Goal: Task Accomplishment & Management: Complete application form

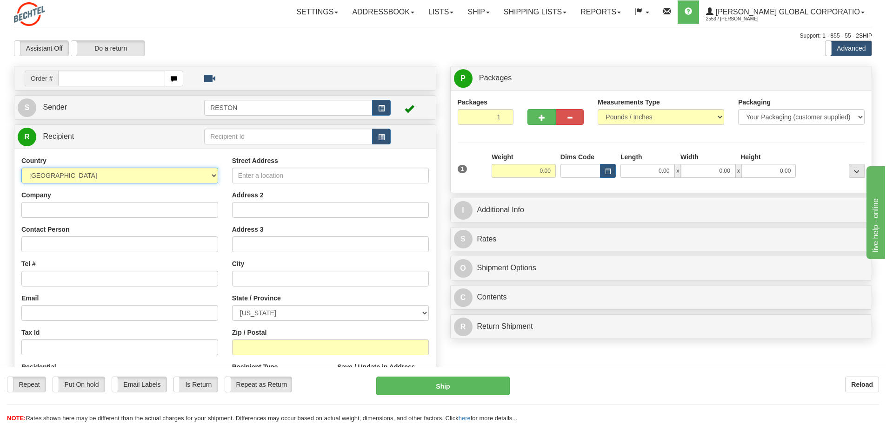
click at [213, 175] on select "[GEOGRAPHIC_DATA] [GEOGRAPHIC_DATA] [GEOGRAPHIC_DATA] [GEOGRAPHIC_DATA] [US_STA…" at bounding box center [119, 176] width 197 height 16
select select "GB"
click at [21, 168] on select "[GEOGRAPHIC_DATA] [GEOGRAPHIC_DATA] [GEOGRAPHIC_DATA] [GEOGRAPHIC_DATA] [US_STA…" at bounding box center [119, 176] width 197 height 16
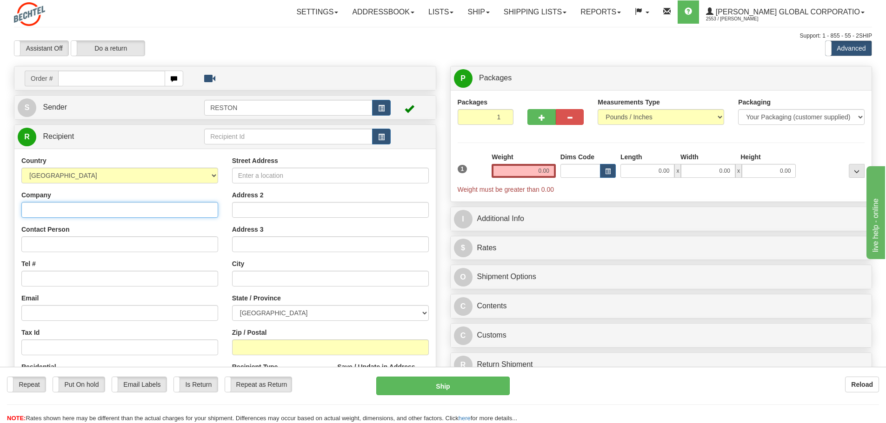
click at [128, 205] on input "Company" at bounding box center [119, 210] width 197 height 16
click at [41, 207] on input "Company" at bounding box center [119, 210] width 197 height 16
paste input "WTW"
type input "WTW"
click at [45, 245] on input "Contact Person" at bounding box center [119, 245] width 197 height 16
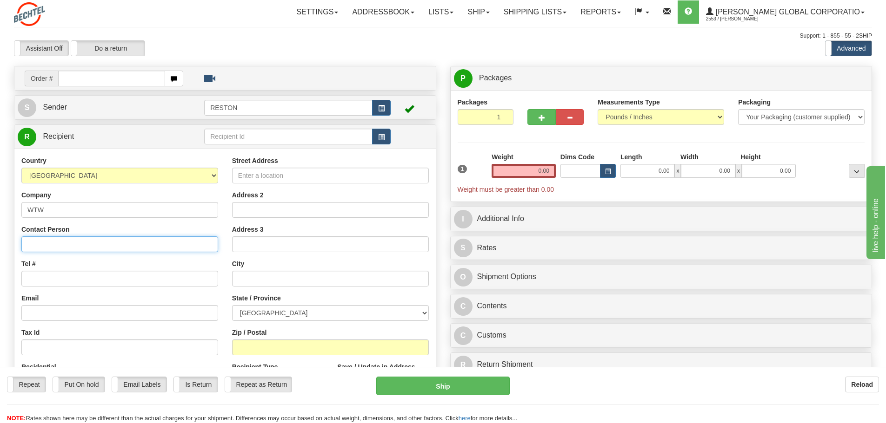
paste input "FAO: - [PERSON_NAME]"
type input "FAO: - [PERSON_NAME]"
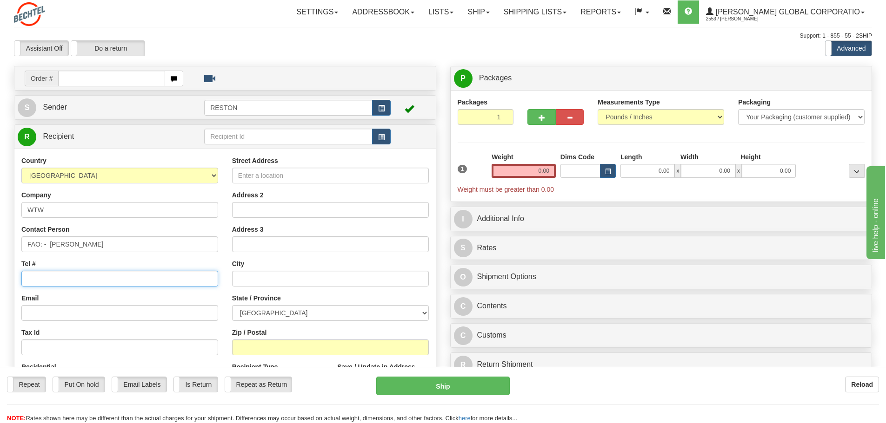
click at [48, 282] on input "Tel #" at bounding box center [119, 279] width 197 height 16
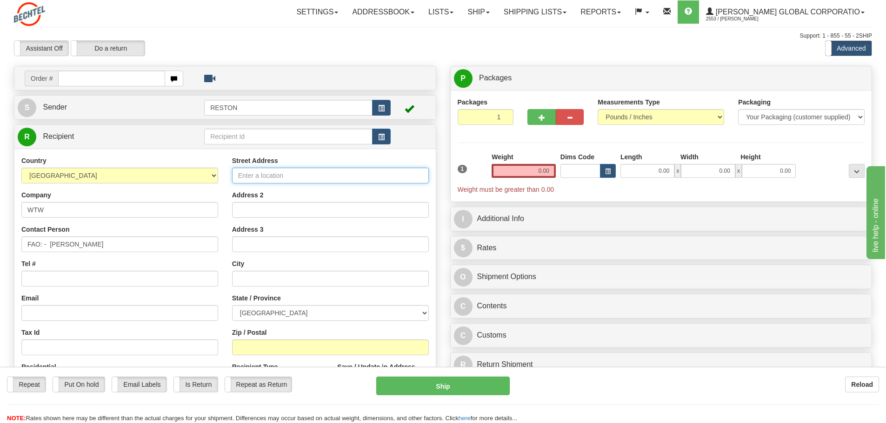
click at [255, 176] on input "Street Address" at bounding box center [330, 176] width 197 height 16
paste input "[STREET_ADDRESS]"
type input "[STREET_ADDRESS]"
click at [261, 214] on input "Address 2" at bounding box center [330, 210] width 197 height 16
click at [423, 313] on select "[GEOGRAPHIC_DATA] [GEOGRAPHIC_DATA] [GEOGRAPHIC_DATA][PERSON_NAME][GEOGRAPHIC_D…" at bounding box center [330, 313] width 197 height 16
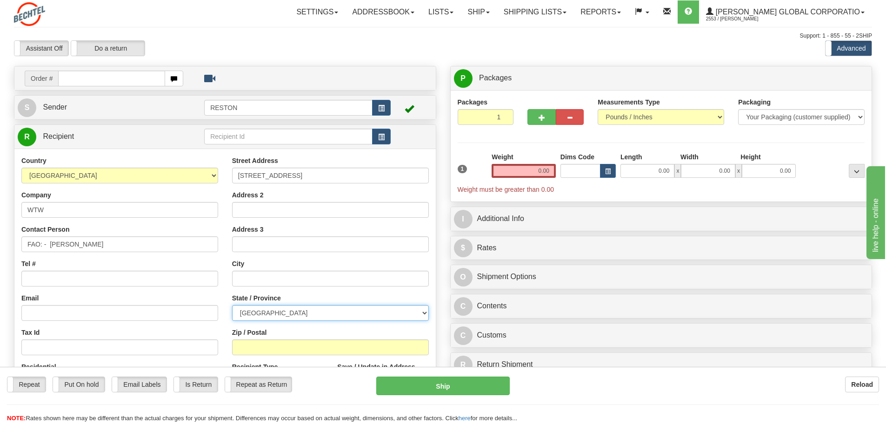
select select "LND"
click at [232, 305] on select "[GEOGRAPHIC_DATA] [GEOGRAPHIC_DATA] [GEOGRAPHIC_DATA][PERSON_NAME][GEOGRAPHIC_D…" at bounding box center [330, 313] width 197 height 16
click at [261, 281] on input "text" at bounding box center [330, 279] width 197 height 16
type input "[GEOGRAPHIC_DATA]"
click at [262, 349] on input "Zip / Postal" at bounding box center [330, 348] width 197 height 16
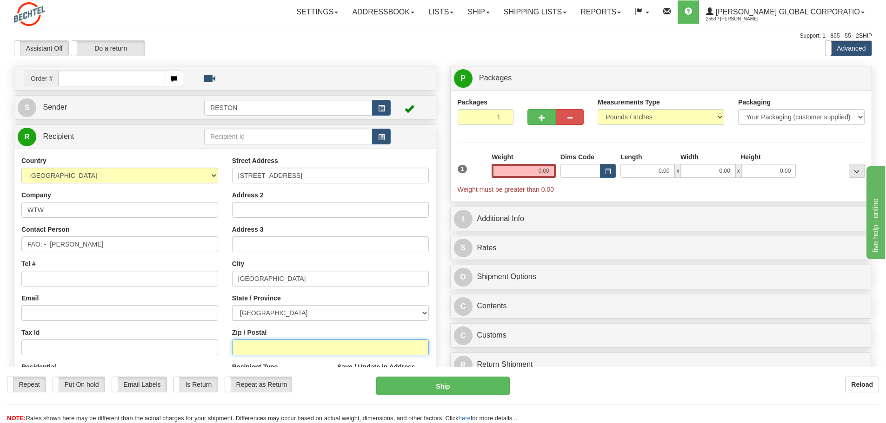
click at [251, 348] on input "Zip / Postal" at bounding box center [330, 348] width 197 height 16
paste input "EC3M 7DQ"
type input "EC3M 7DQ"
click at [41, 275] on input "Tel #" at bounding box center [119, 279] width 197 height 16
click at [54, 314] on input "Email" at bounding box center [119, 313] width 197 height 16
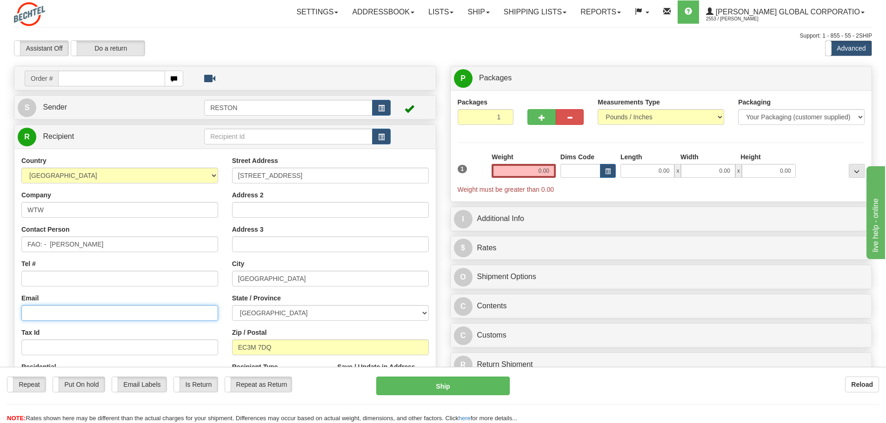
paste input "[PERSON_NAME][EMAIL_ADDRESS][PERSON_NAME][DOMAIN_NAME]"
type input "[PERSON_NAME][EMAIL_ADDRESS][PERSON_NAME][DOMAIN_NAME]"
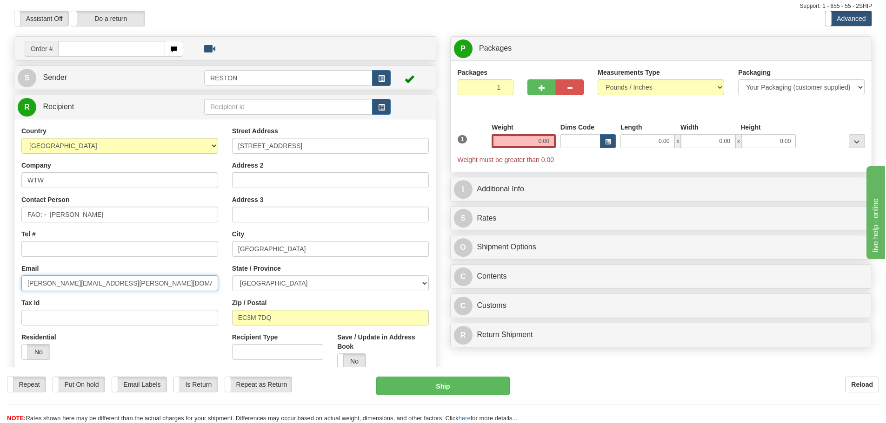
scroll to position [46, 0]
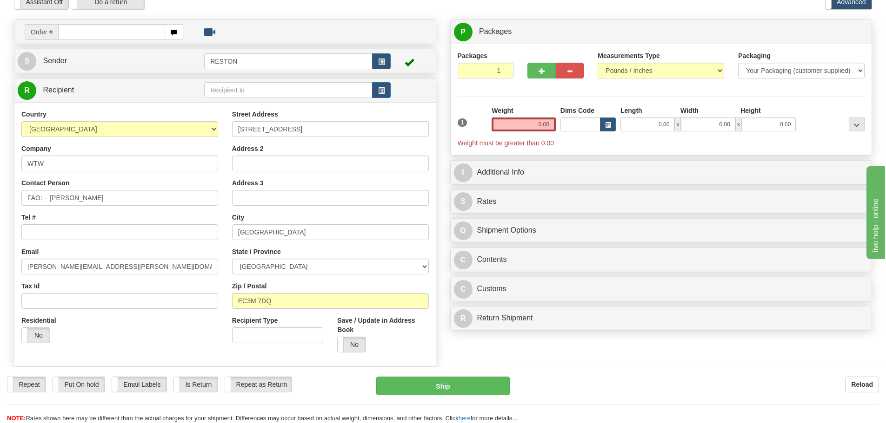
click at [100, 215] on div "Tel #" at bounding box center [119, 226] width 197 height 27
click at [535, 126] on input "0.00" at bounding box center [523, 125] width 64 height 14
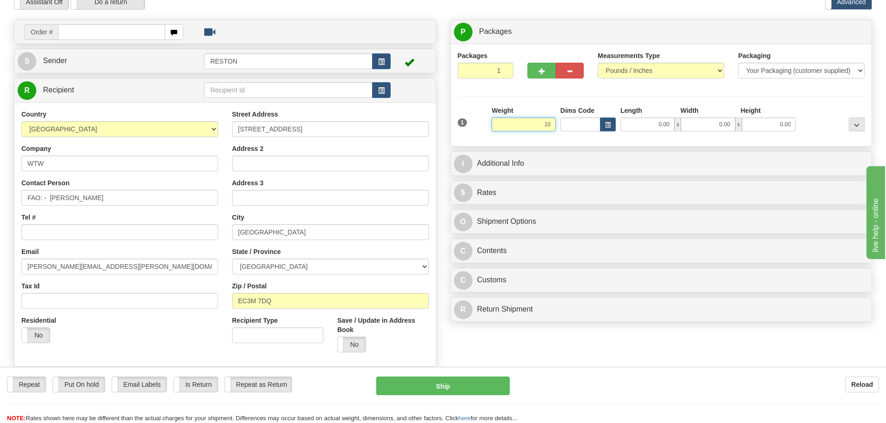
type input "10.00"
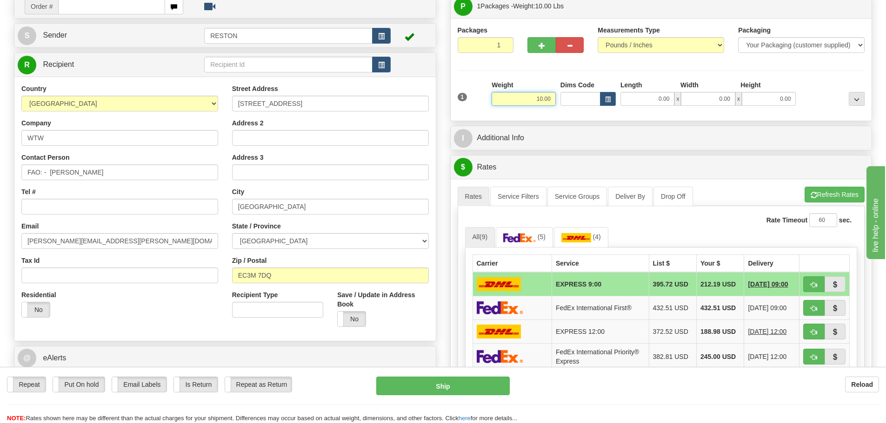
scroll to position [186, 0]
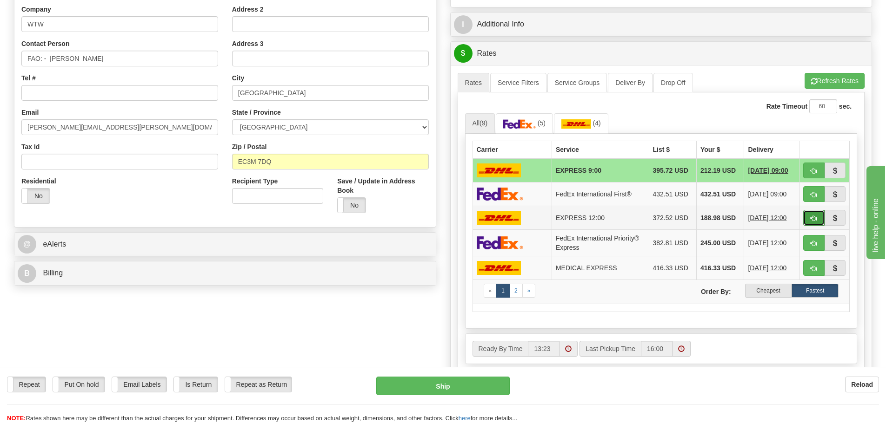
click at [811, 216] on span "button" at bounding box center [813, 219] width 7 height 6
type input "Y"
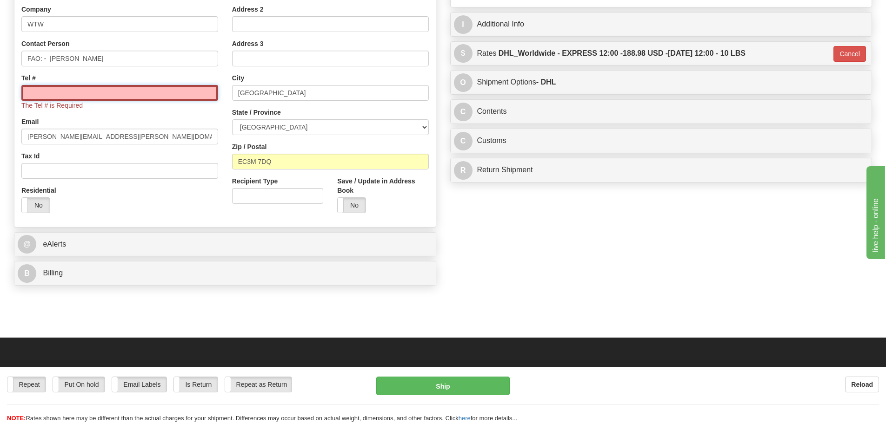
click at [32, 97] on input "Tel #" at bounding box center [119, 93] width 197 height 16
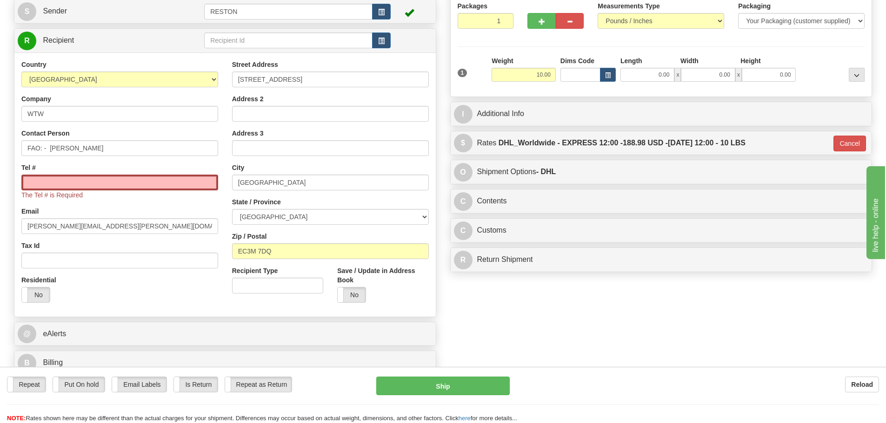
scroll to position [93, 0]
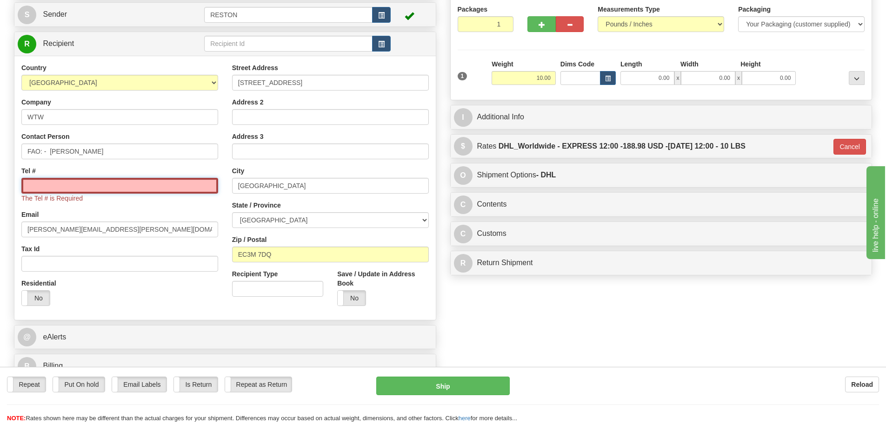
click at [66, 183] on input "Tel #" at bounding box center [119, 186] width 197 height 16
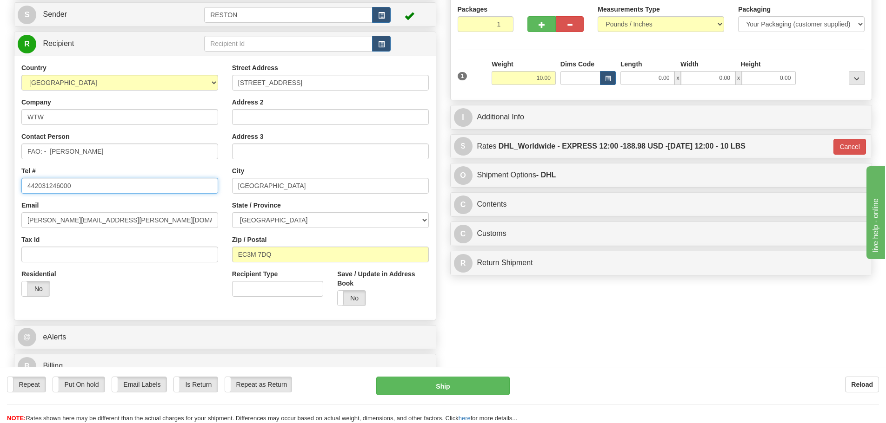
type input "442031246000"
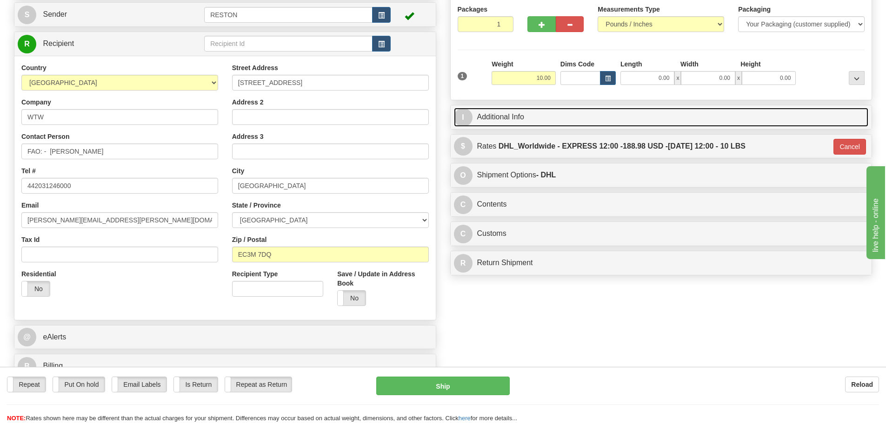
click at [538, 121] on link "I Additional Info" at bounding box center [661, 117] width 415 height 19
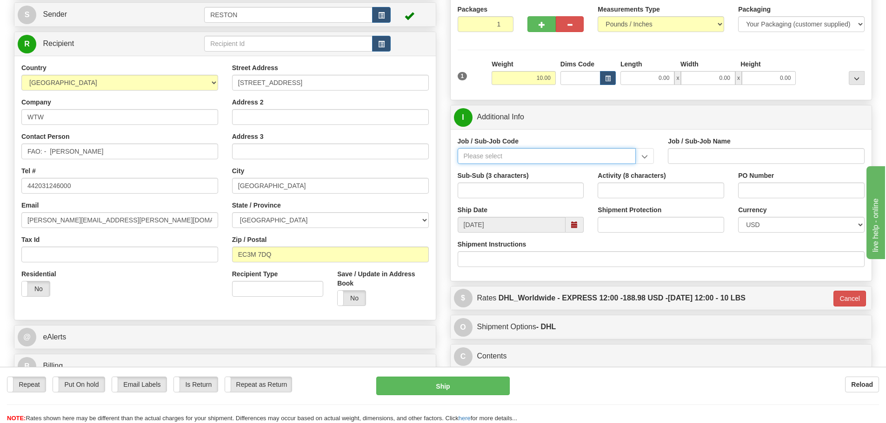
click at [516, 158] on input "Job / Sub-Job Code" at bounding box center [546, 156] width 178 height 16
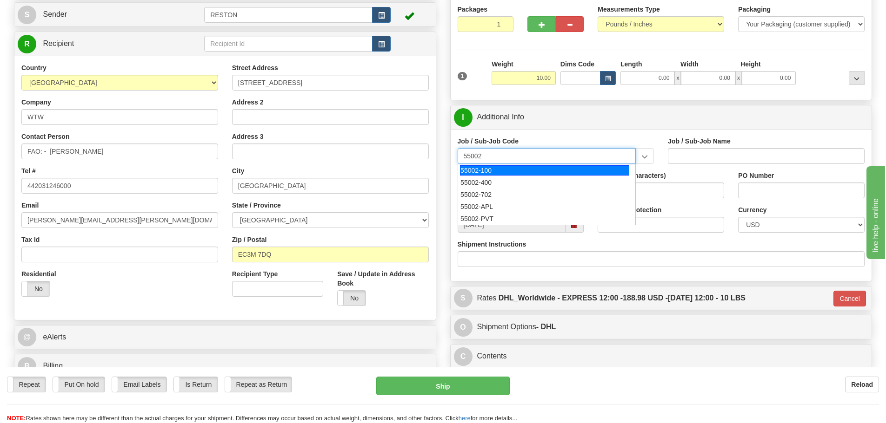
click at [512, 172] on div "55002-100" at bounding box center [544, 170] width 169 height 10
type input "55002-100"
type input "RISK MANAGEMENT-55002 - MANAGER OF RISK MANAGEMENT"
type input "55002-100"
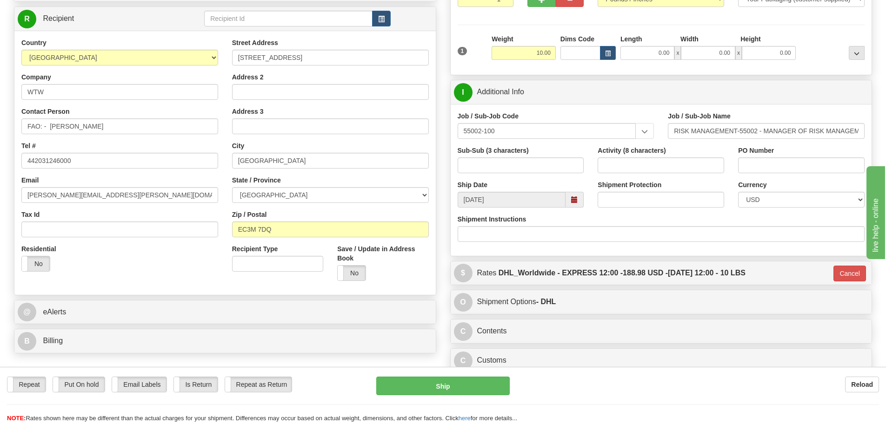
scroll to position [139, 0]
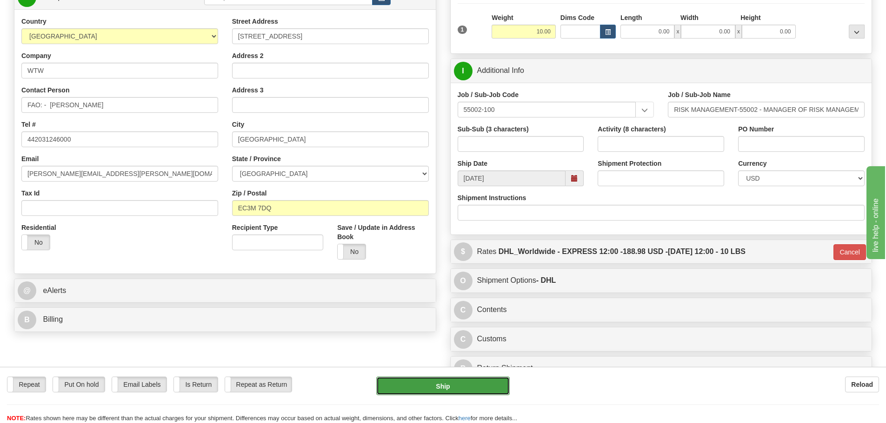
click at [439, 383] on button "Ship" at bounding box center [442, 386] width 133 height 19
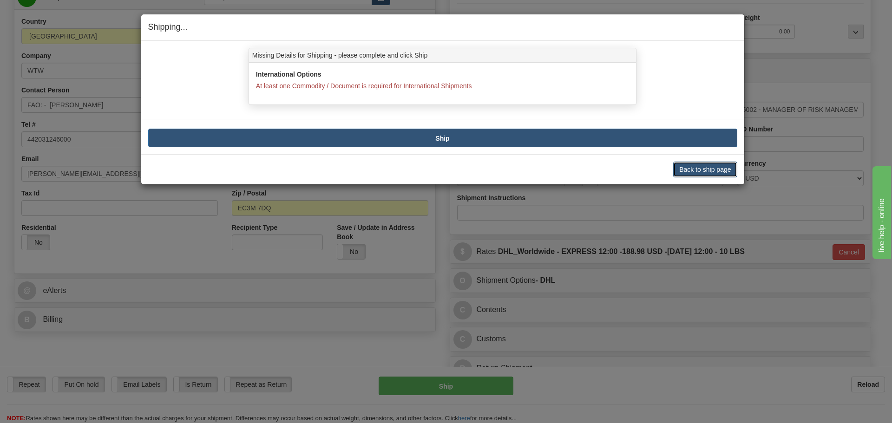
click at [698, 171] on button "Back to ship page" at bounding box center [706, 170] width 64 height 16
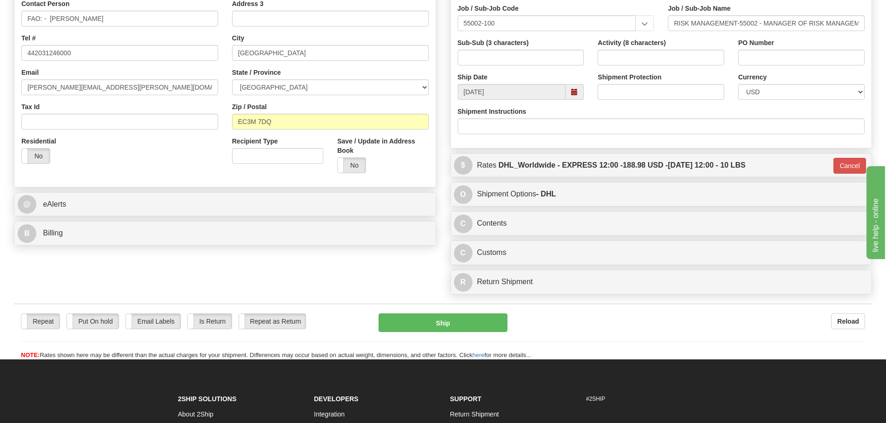
scroll to position [232, 0]
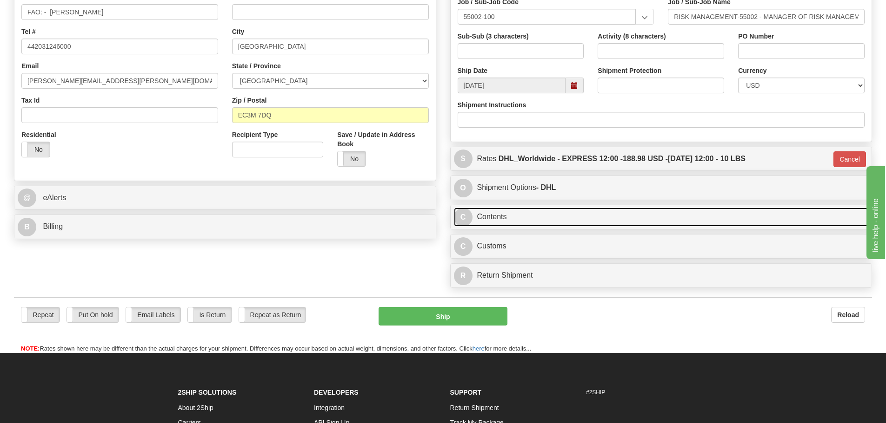
click at [540, 215] on link "C Contents" at bounding box center [661, 217] width 415 height 19
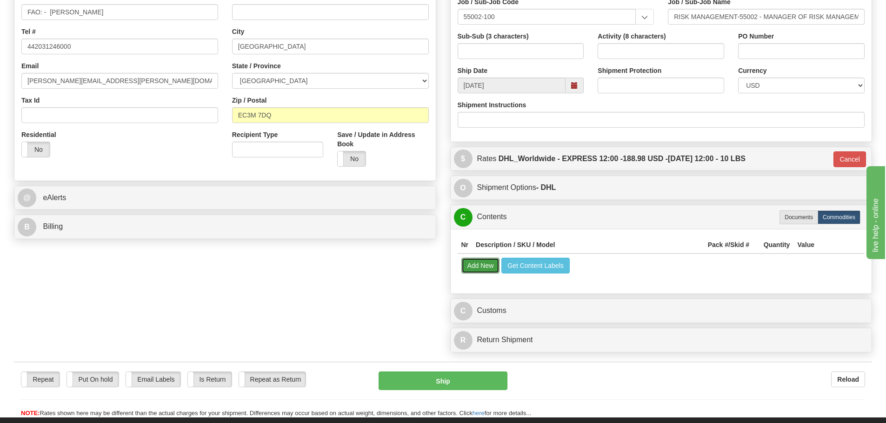
click at [474, 270] on button "Add New" at bounding box center [480, 266] width 39 height 16
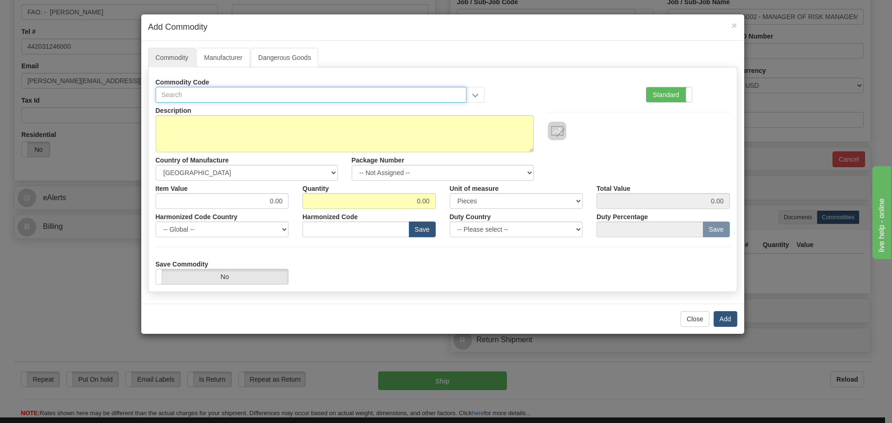
click at [195, 95] on input "text" at bounding box center [311, 95] width 311 height 16
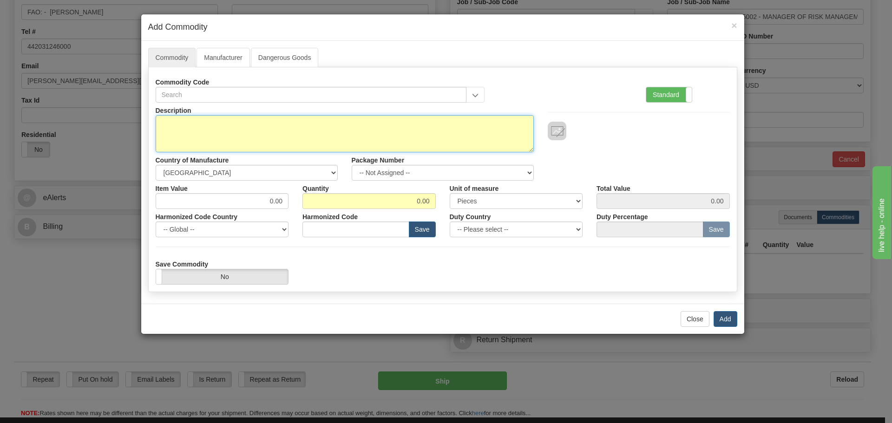
click at [340, 124] on textarea "Description" at bounding box center [345, 133] width 378 height 37
type textarea "Umbrellas"
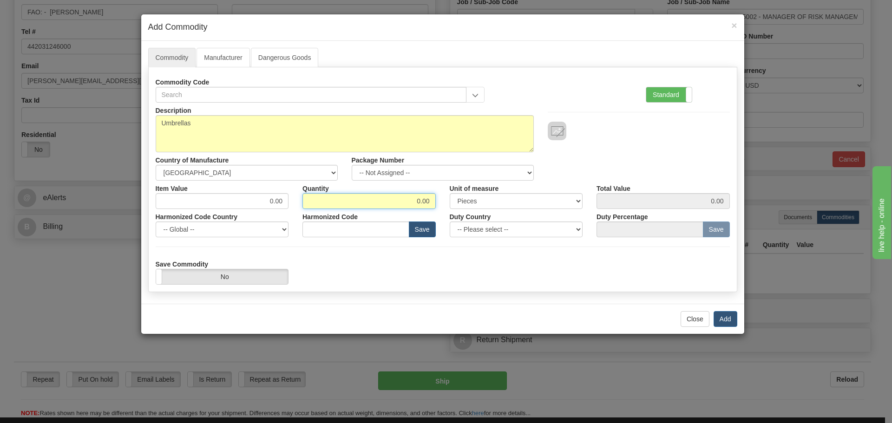
click at [397, 201] on input "0.00" at bounding box center [369, 201] width 133 height 16
type input "15.00"
click at [274, 202] on input "0.00" at bounding box center [222, 201] width 133 height 16
type input "15.00"
type input "225.00"
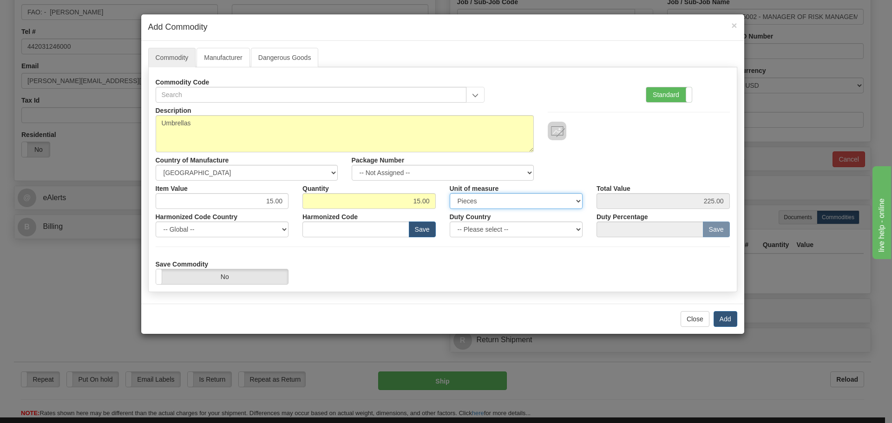
click at [578, 203] on select "3 Thousand Square Inches Adjustments 56 Pound Bushel Bag Barrel Board Feet Box …" at bounding box center [516, 201] width 133 height 16
click at [450, 193] on select "3 Thousand Square Inches Adjustments 56 Pound Bushel Bag Barrel Board Feet Box …" at bounding box center [516, 201] width 133 height 16
click at [420, 202] on input "15.00" at bounding box center [369, 201] width 133 height 16
type input "10.00"
type input "150.00"
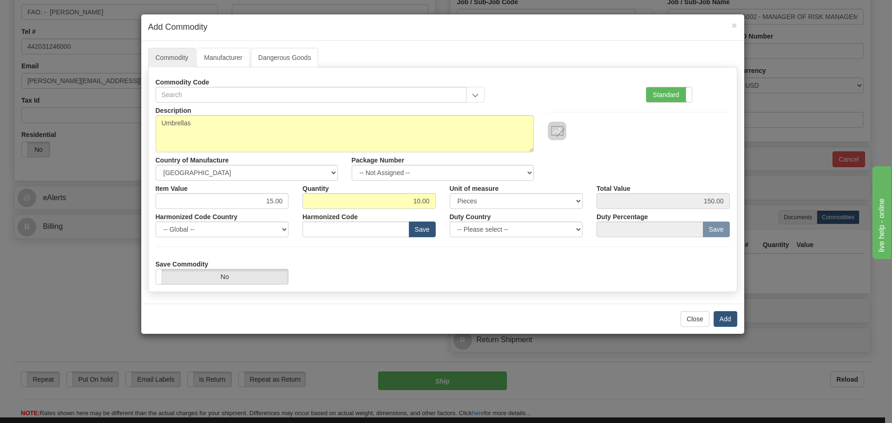
click at [346, 265] on div "Save Commodity Yes No" at bounding box center [443, 271] width 588 height 28
click at [231, 61] on link "Manufacturer" at bounding box center [223, 58] width 53 height 20
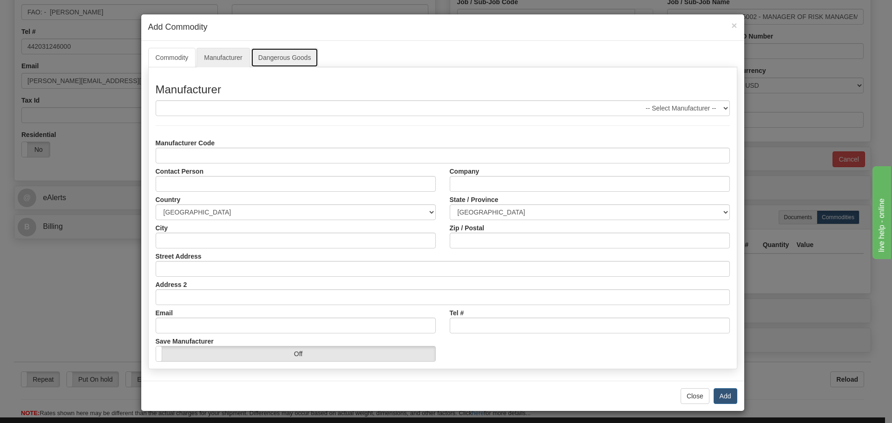
click at [275, 59] on link "Dangerous Goods" at bounding box center [285, 58] width 68 height 20
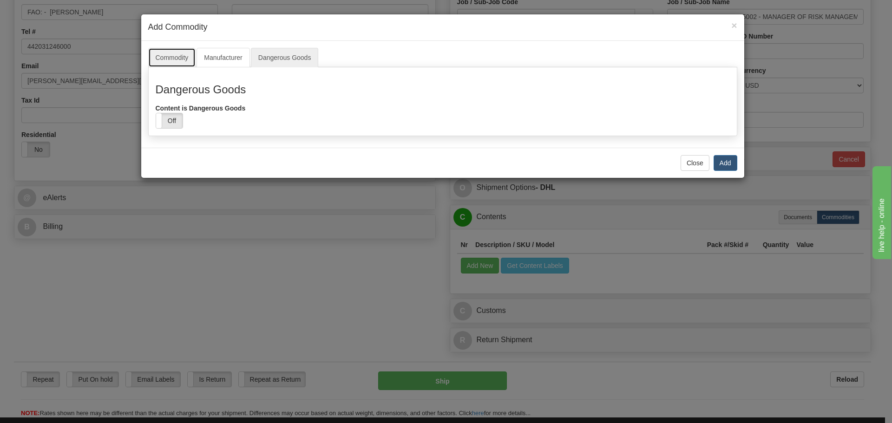
click at [183, 57] on link "Commodity" at bounding box center [172, 58] width 48 height 20
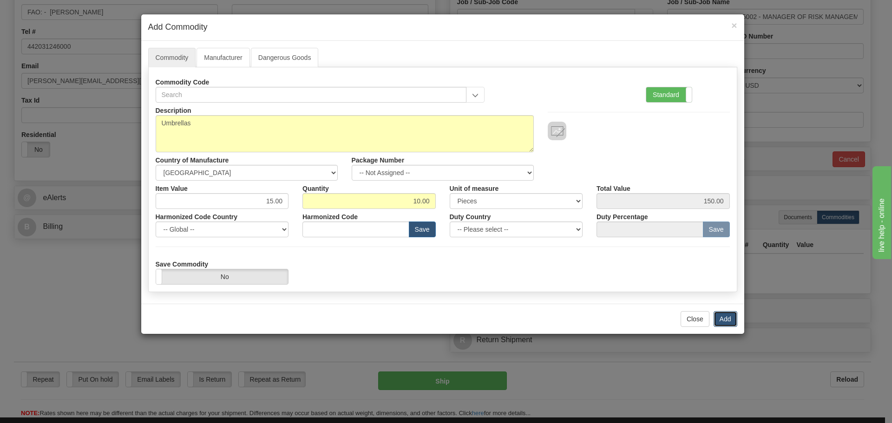
click at [725, 322] on button "Add" at bounding box center [726, 319] width 24 height 16
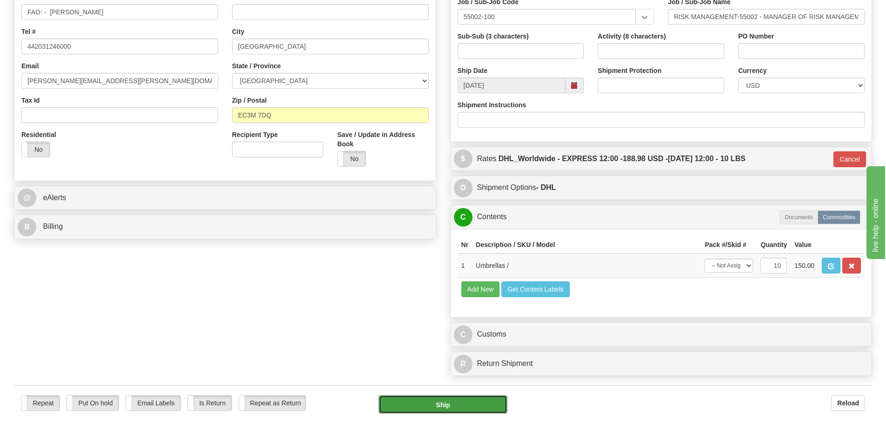
click at [441, 406] on button "Ship" at bounding box center [442, 405] width 129 height 19
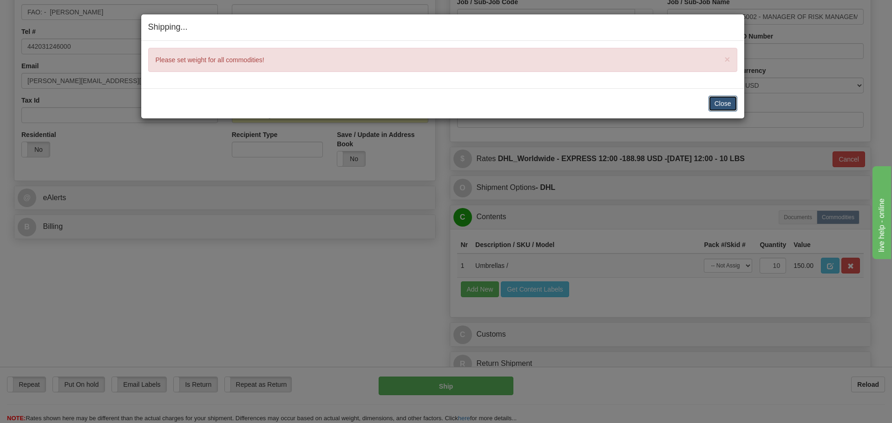
click at [727, 100] on button "Close" at bounding box center [723, 104] width 29 height 16
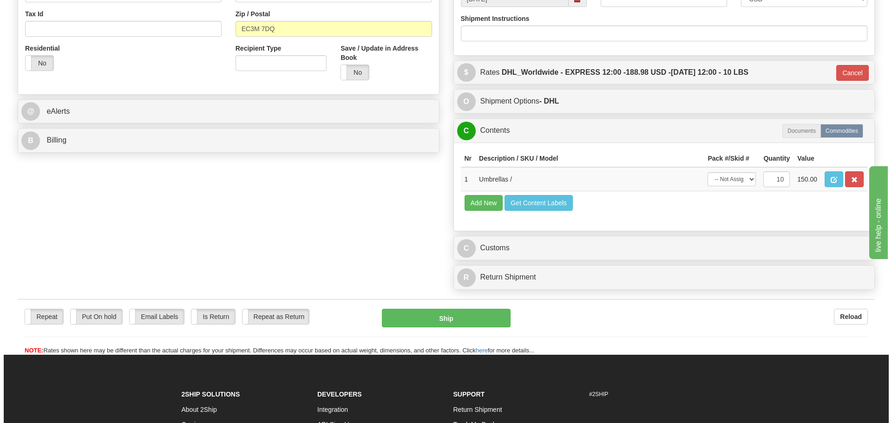
scroll to position [325, 0]
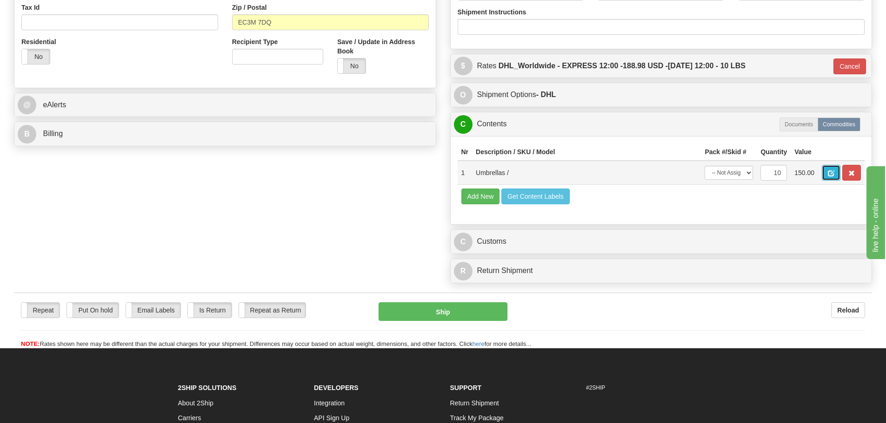
click at [833, 169] on button "button" at bounding box center [830, 173] width 19 height 16
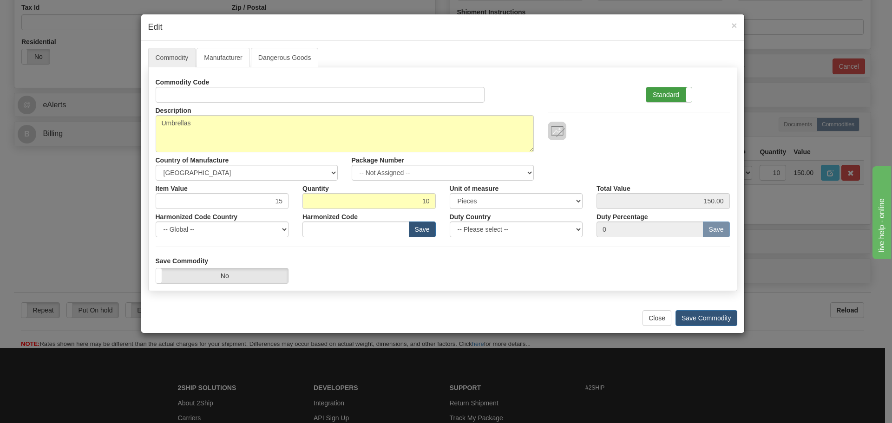
click at [657, 94] on label "Standard" at bounding box center [670, 94] width 46 height 15
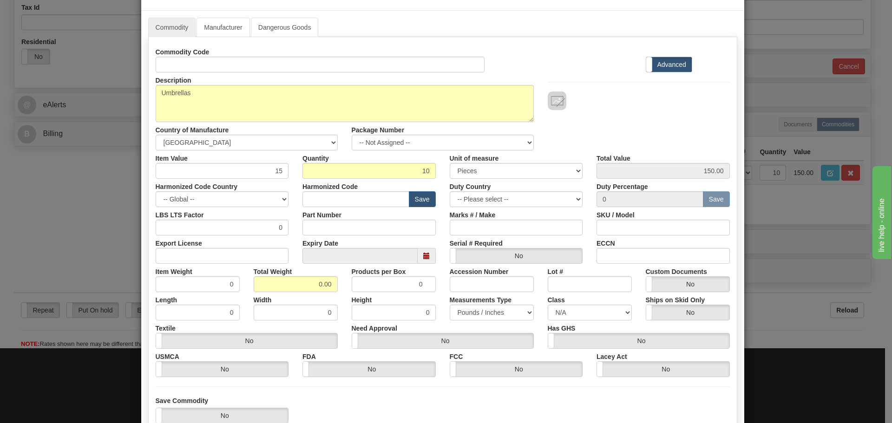
scroll to position [46, 0]
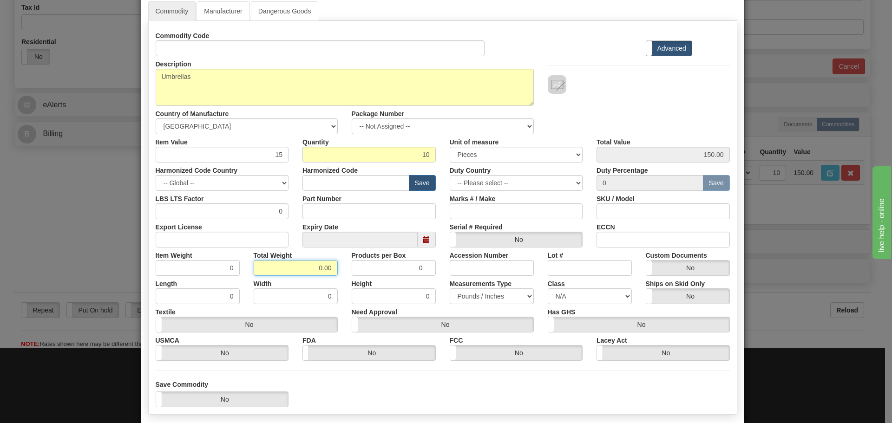
click at [317, 270] on input "0.00" at bounding box center [296, 268] width 84 height 16
type input "10.00"
type input "1.0000"
click at [337, 283] on div "Width 0" at bounding box center [296, 290] width 98 height 28
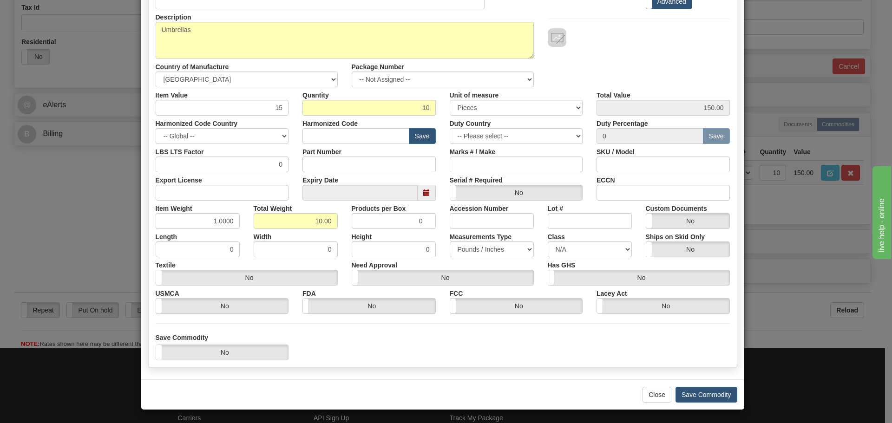
scroll to position [94, 0]
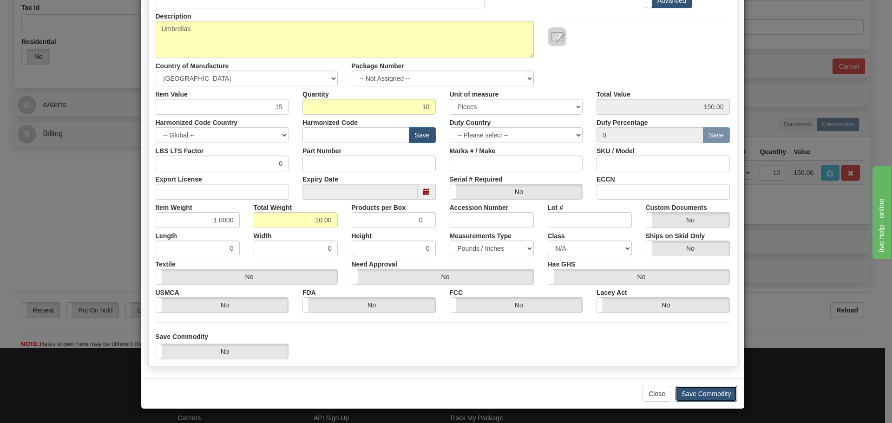
click at [696, 394] on button "Save Commodity" at bounding box center [707, 394] width 62 height 16
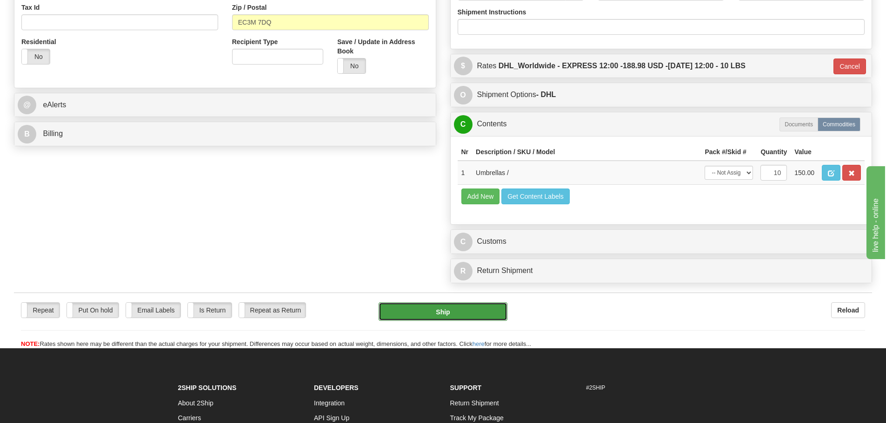
click at [470, 306] on button "Ship" at bounding box center [442, 312] width 129 height 19
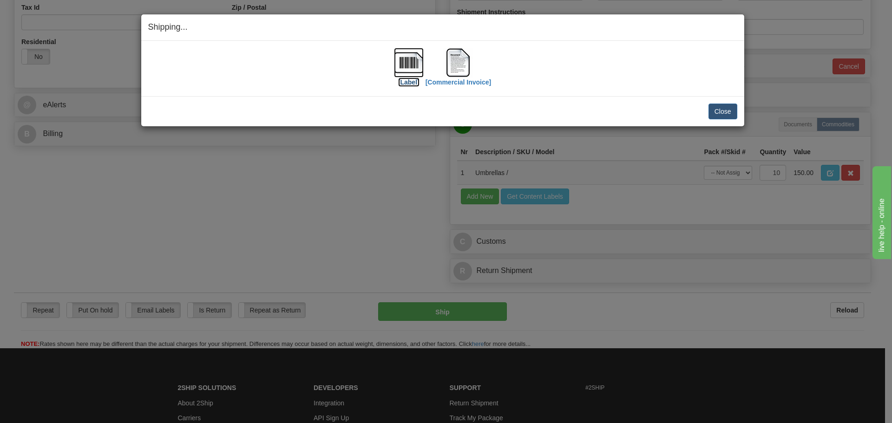
click at [411, 66] on img at bounding box center [409, 63] width 30 height 30
click at [465, 70] on img at bounding box center [458, 63] width 30 height 30
click at [720, 110] on button "Close" at bounding box center [723, 112] width 29 height 16
